Goal: Information Seeking & Learning: Learn about a topic

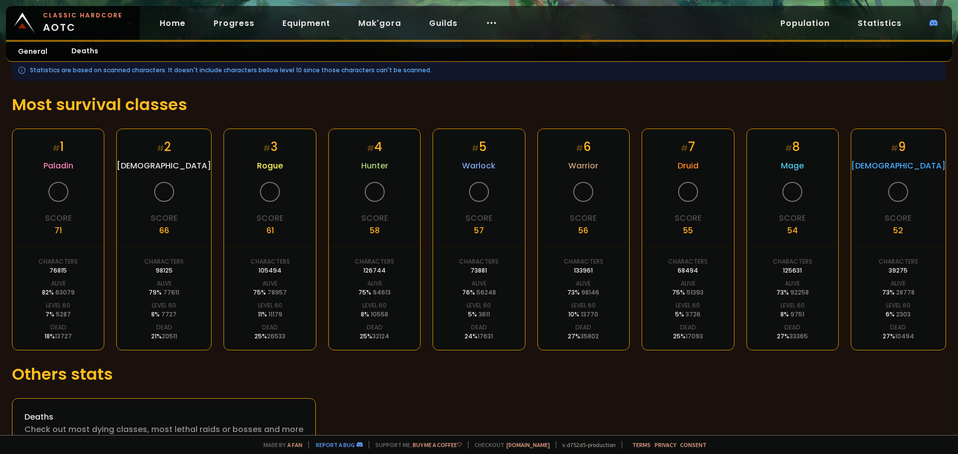
scroll to position [152, 0]
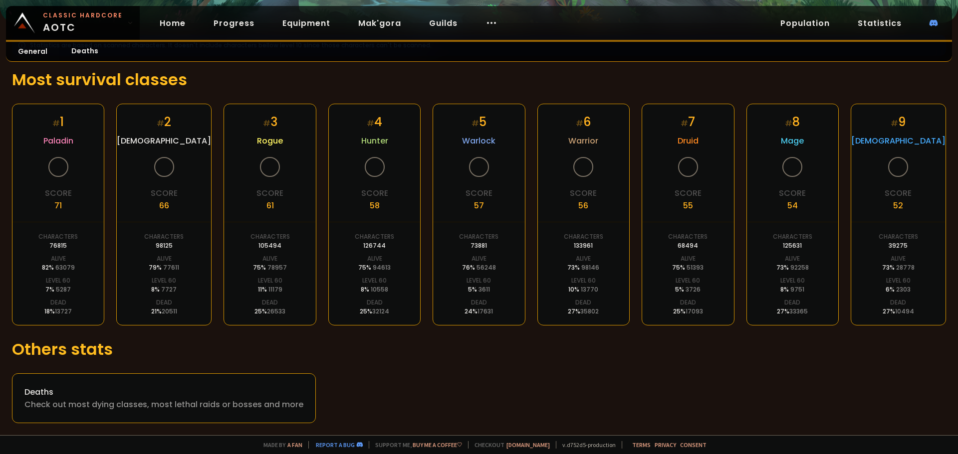
click at [806, 20] on link "Population" at bounding box center [804, 23] width 65 height 20
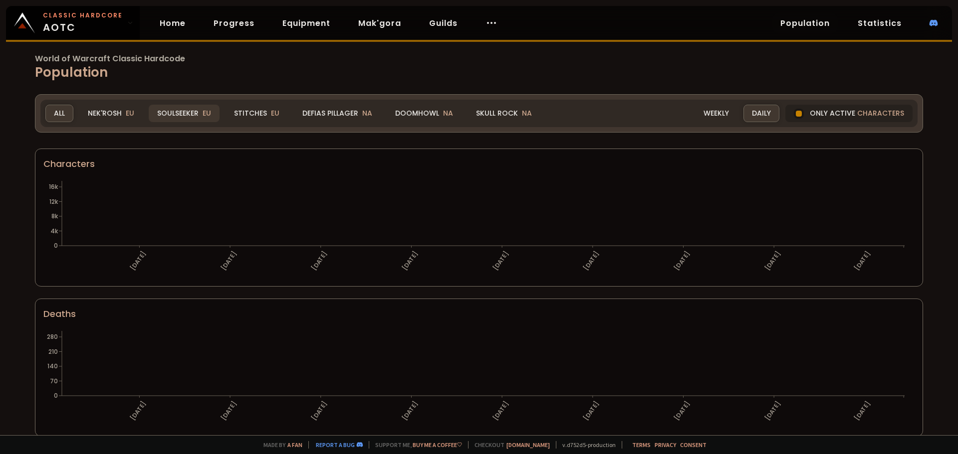
click at [196, 107] on div "Soulseeker EU" at bounding box center [184, 113] width 71 height 17
click at [190, 111] on div "Soulseeker EU" at bounding box center [184, 113] width 71 height 17
click at [231, 21] on link "Progress" at bounding box center [233, 23] width 57 height 20
click at [167, 21] on link "Home" at bounding box center [173, 23] width 42 height 20
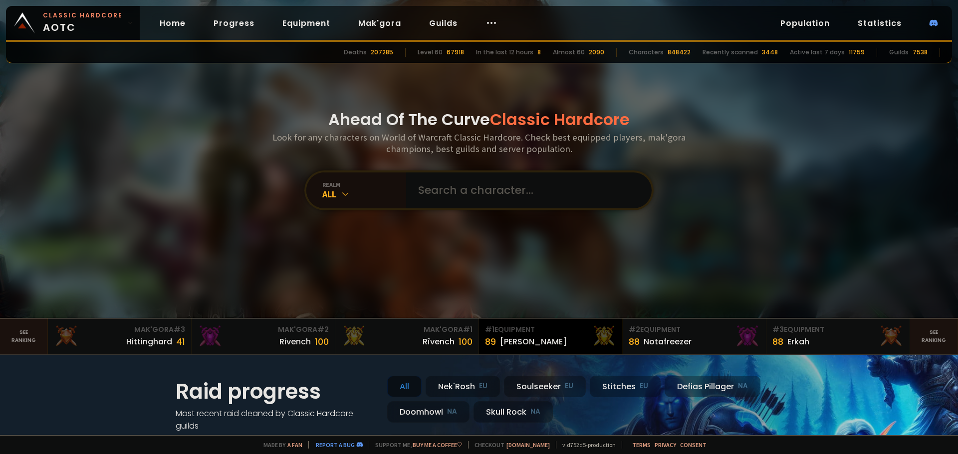
click at [510, 337] on div "[PERSON_NAME]" at bounding box center [533, 342] width 67 height 12
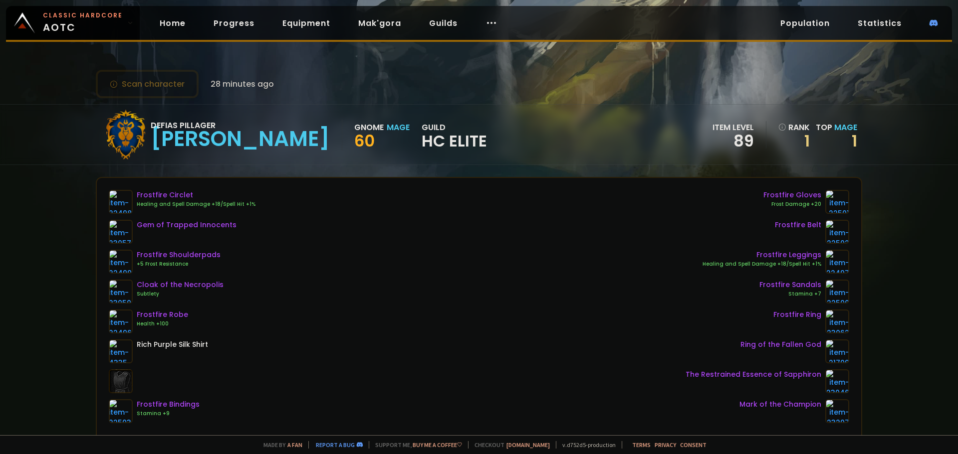
click at [431, 27] on link "Guilds" at bounding box center [443, 23] width 44 height 20
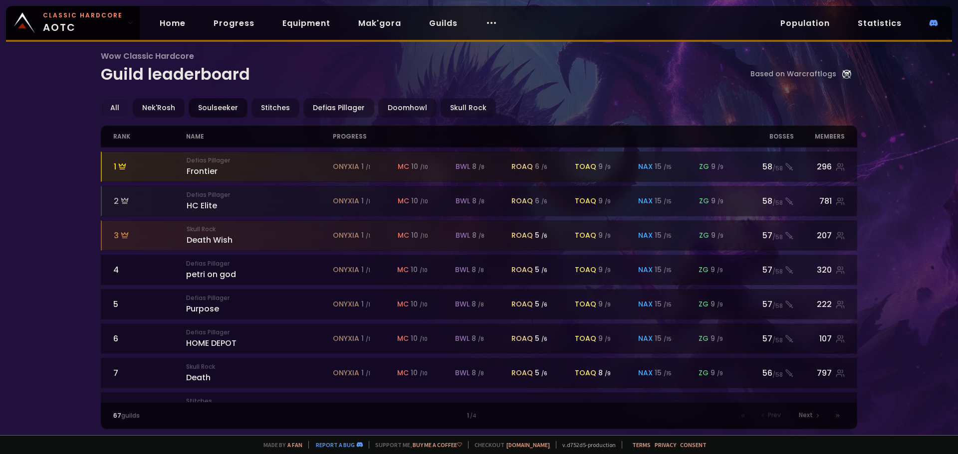
click at [230, 107] on div "Soulseeker" at bounding box center [218, 107] width 59 height 19
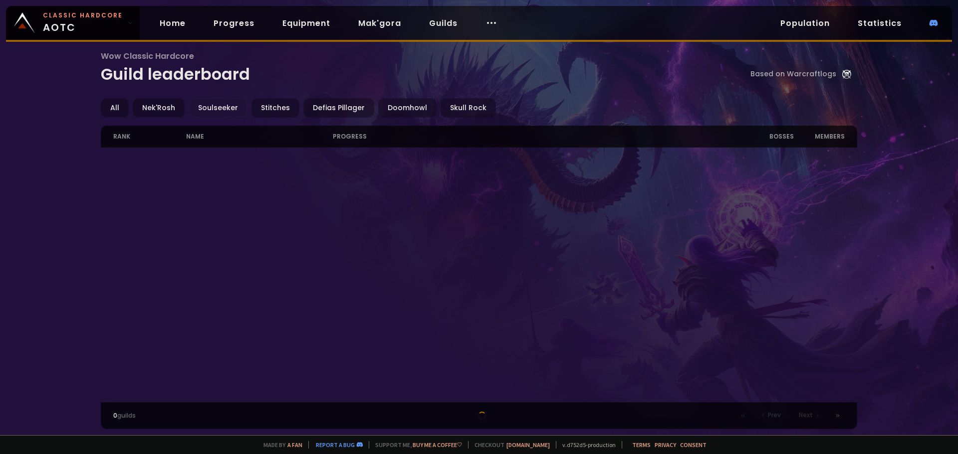
drag, startPoint x: 0, startPoint y: 340, endPoint x: -429, endPoint y: 293, distance: 432.0
click at [517, 90] on div "Wow Classic Hardcore Guild leaderboard Based on Warcraftlogs" at bounding box center [479, 74] width 757 height 48
click at [363, 111] on div "Stitches" at bounding box center [347, 107] width 48 height 19
click at [269, 106] on div "Nek'Rosh" at bounding box center [293, 107] width 52 height 19
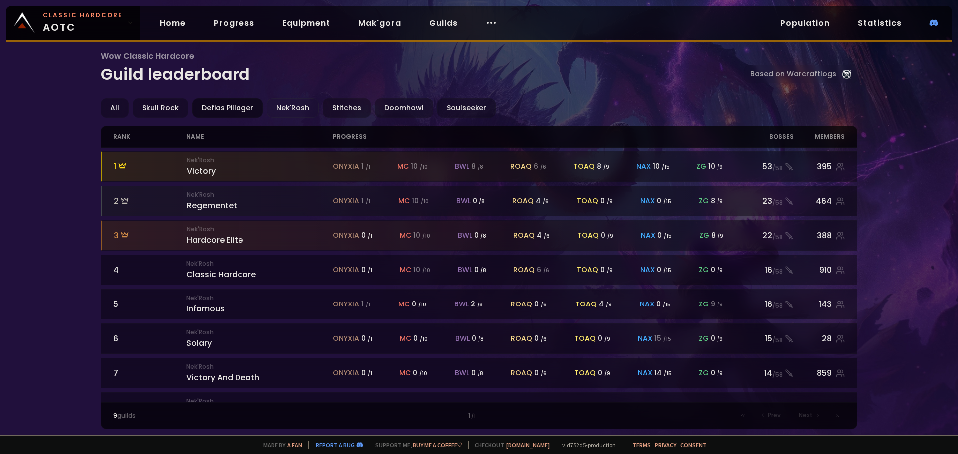
click at [193, 104] on div "Defias Pillager" at bounding box center [227, 107] width 71 height 19
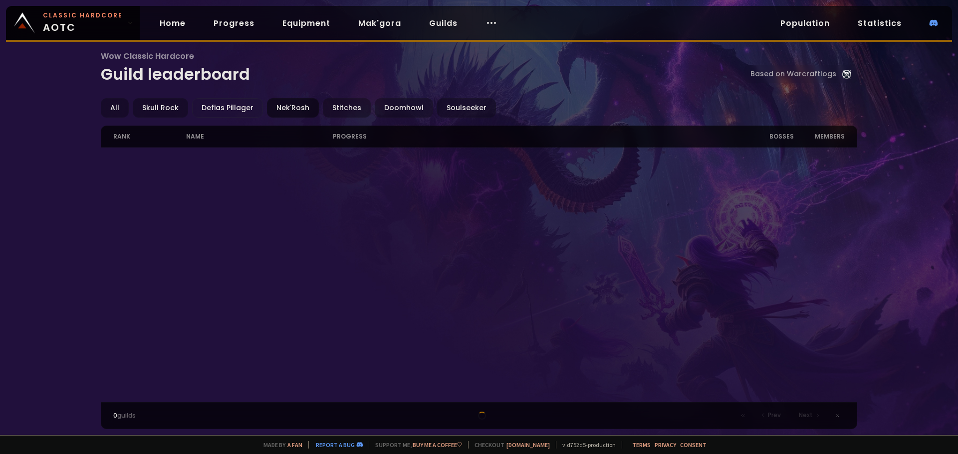
click at [274, 105] on div "Nek'Rosh" at bounding box center [293, 107] width 52 height 19
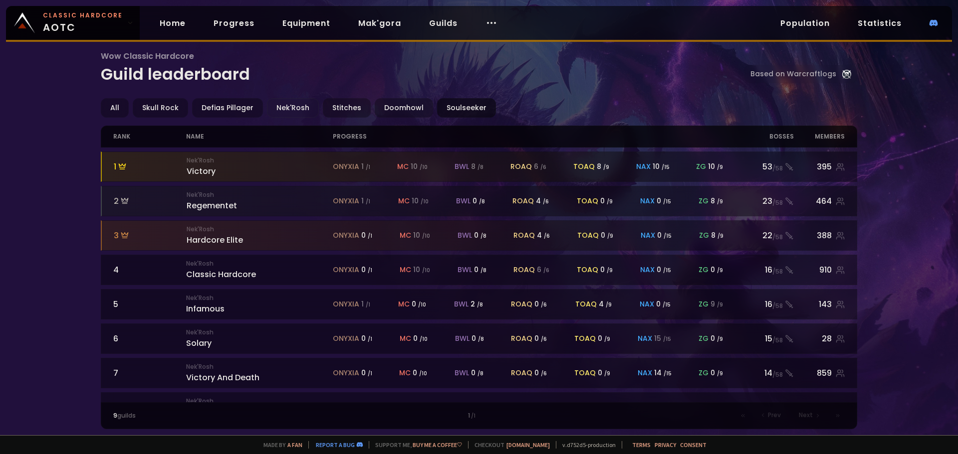
click at [451, 102] on div "Soulseeker" at bounding box center [466, 107] width 59 height 19
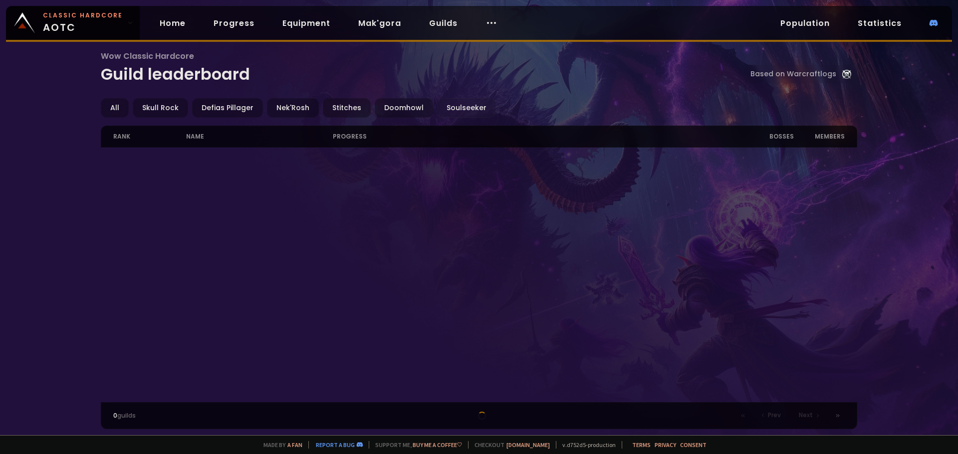
click at [158, 24] on link "Home" at bounding box center [173, 23] width 42 height 20
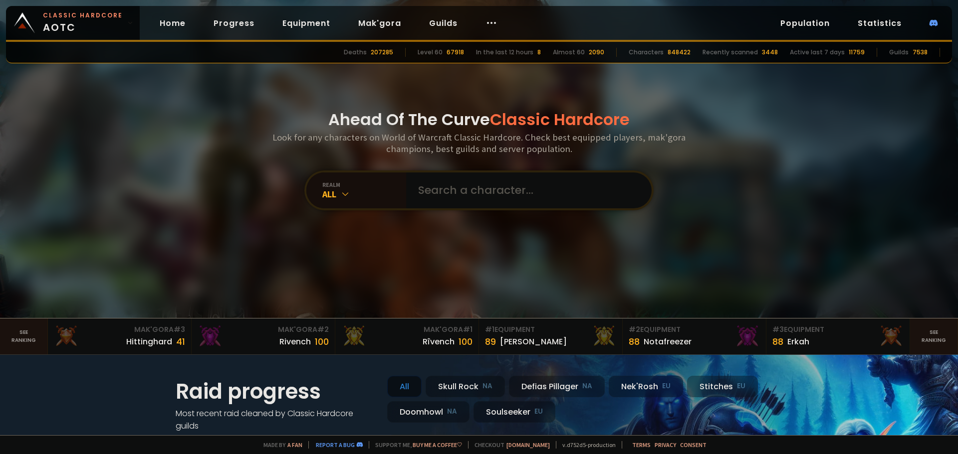
click at [427, 23] on link "Guilds" at bounding box center [443, 23] width 44 height 20
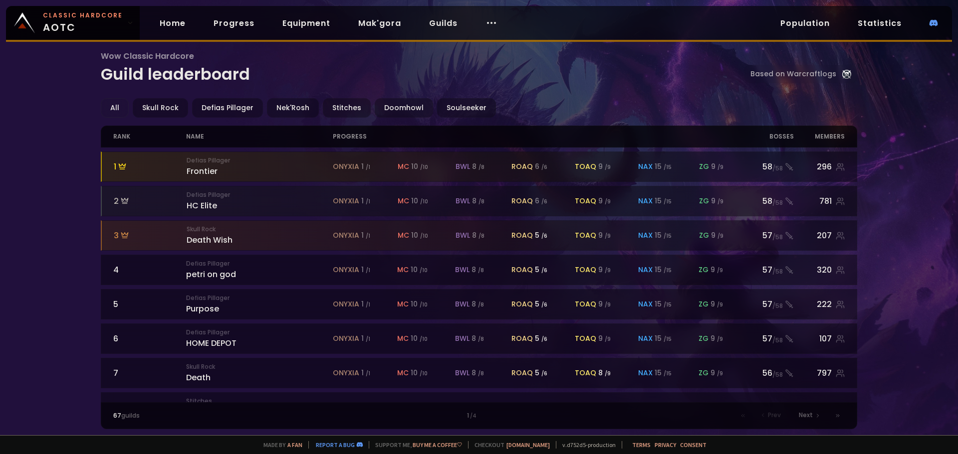
click at [283, 22] on link "Equipment" at bounding box center [306, 23] width 64 height 20
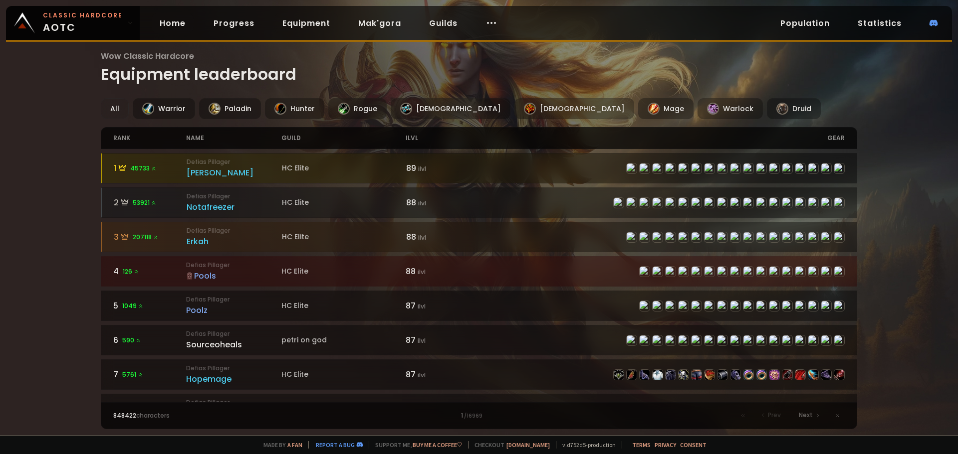
click at [174, 23] on link "Home" at bounding box center [173, 23] width 42 height 20
